Goal: Task Accomplishment & Management: Complete application form

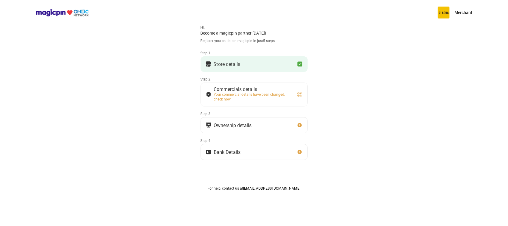
click at [285, 60] on button "Store details" at bounding box center [254, 63] width 107 height 15
